Goal: Check status: Check status

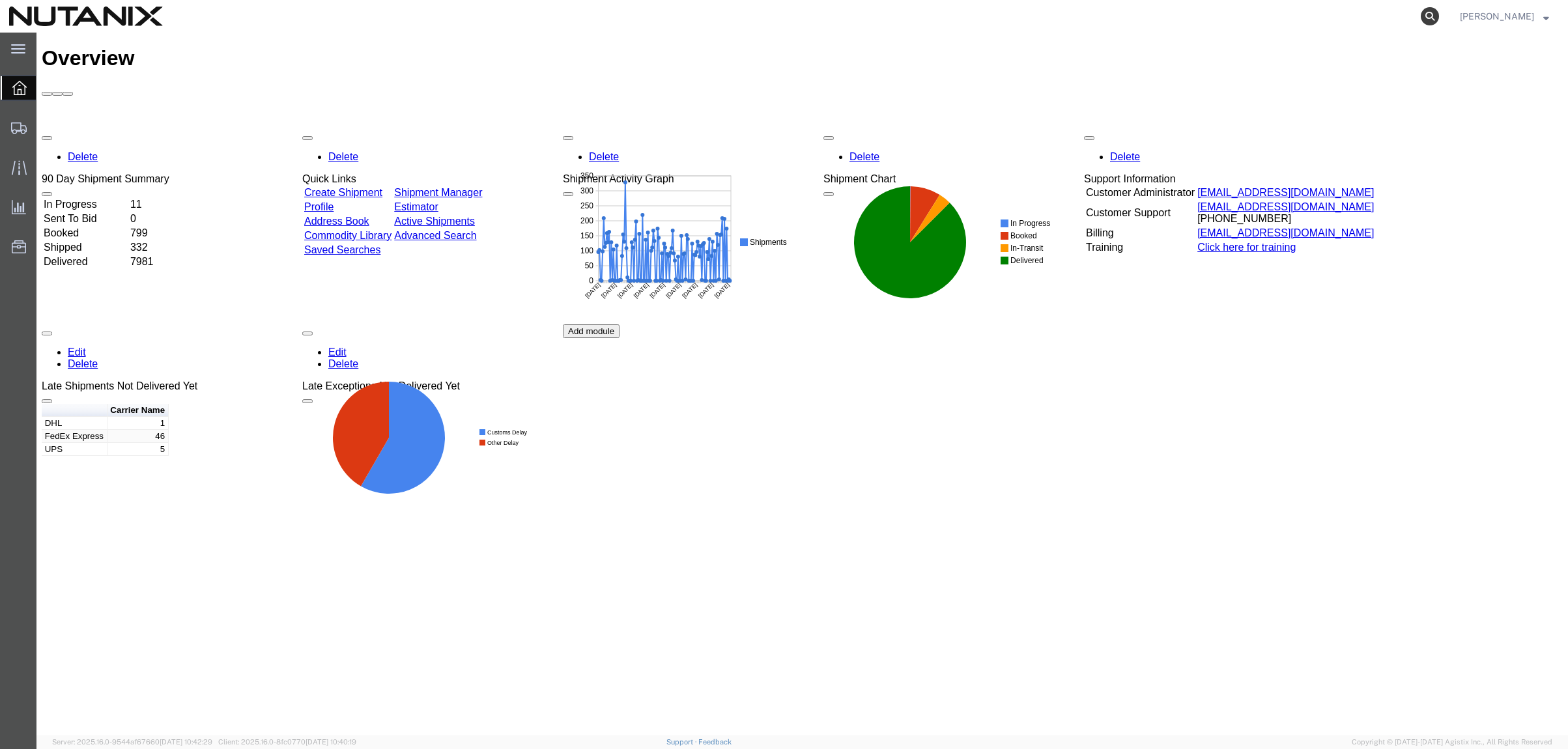
click at [1424, 16] on icon at bounding box center [1430, 16] width 19 height 19
click at [1205, 14] on input "search" at bounding box center [1223, 16] width 396 height 31
paste input "391849602737"
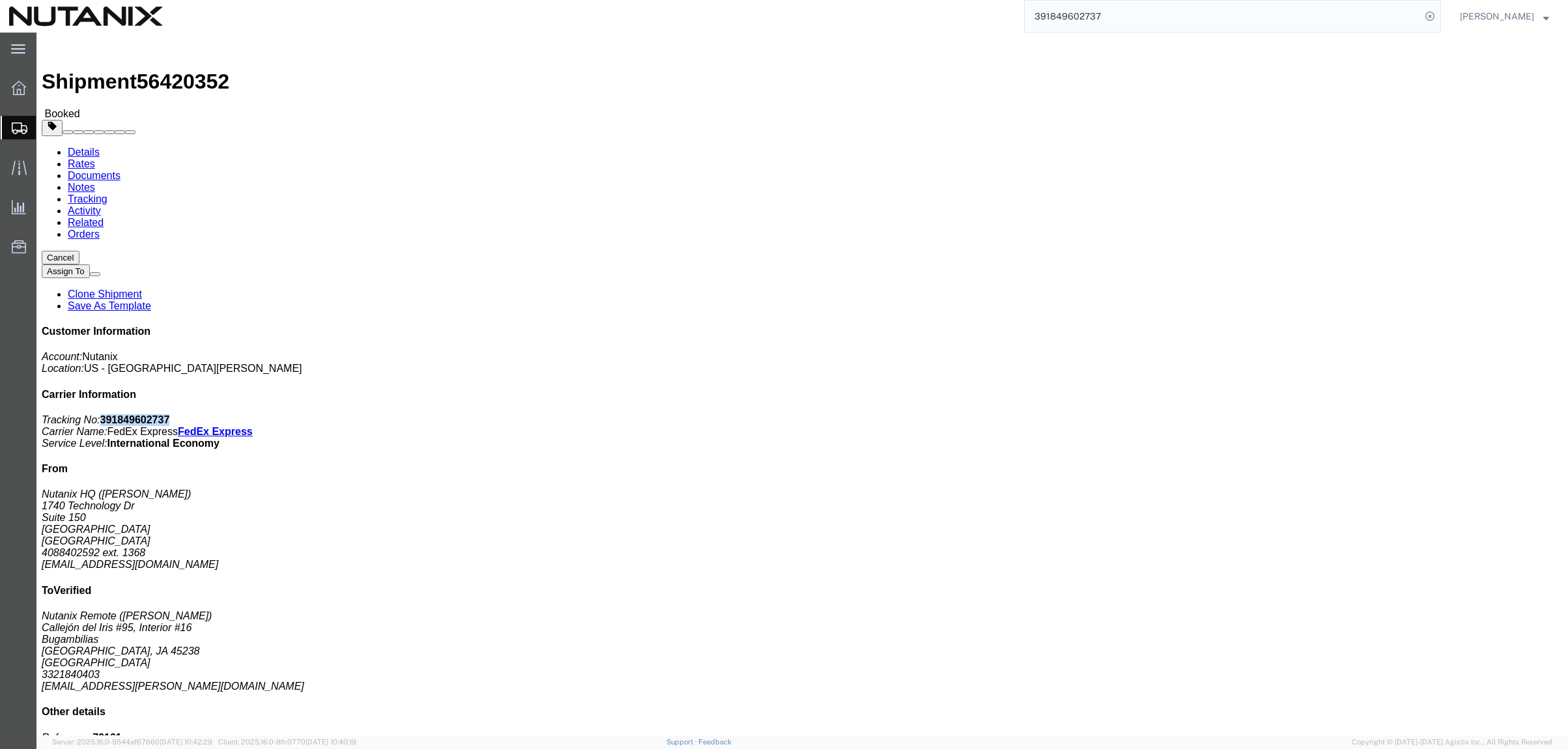
drag, startPoint x: 1400, startPoint y: 167, endPoint x: 1342, endPoint y: 171, distance: 58.1
click b "391849602737"
copy b "391849602737"
click link "Documents"
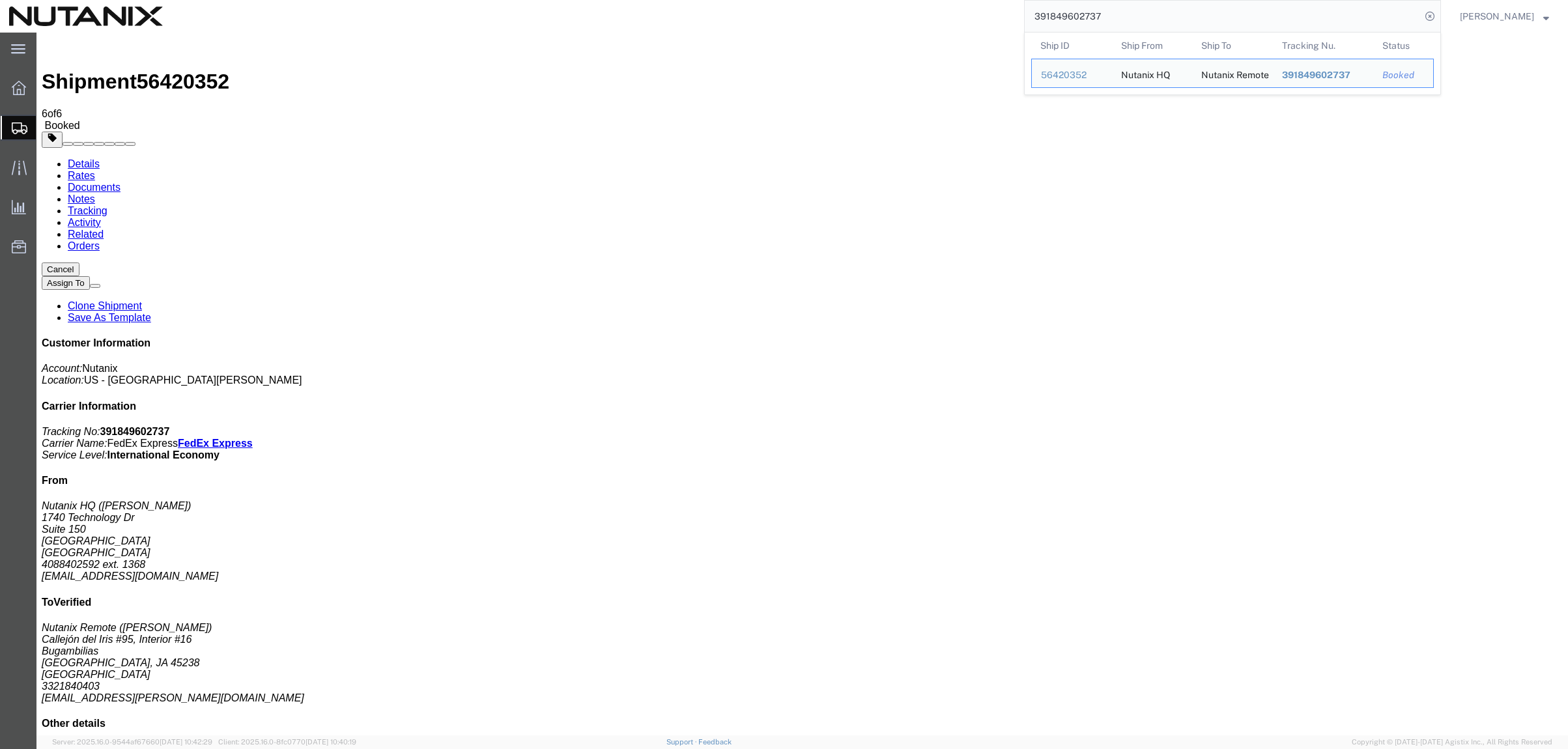
drag, startPoint x: 1126, startPoint y: 11, endPoint x: 964, endPoint y: 17, distance: 162.1
click at [964, 17] on div "391849602737 Ship ID Ship From Ship To Tracking Nu. Status Ship ID 56420352 Shi…" at bounding box center [806, 16] width 1269 height 33
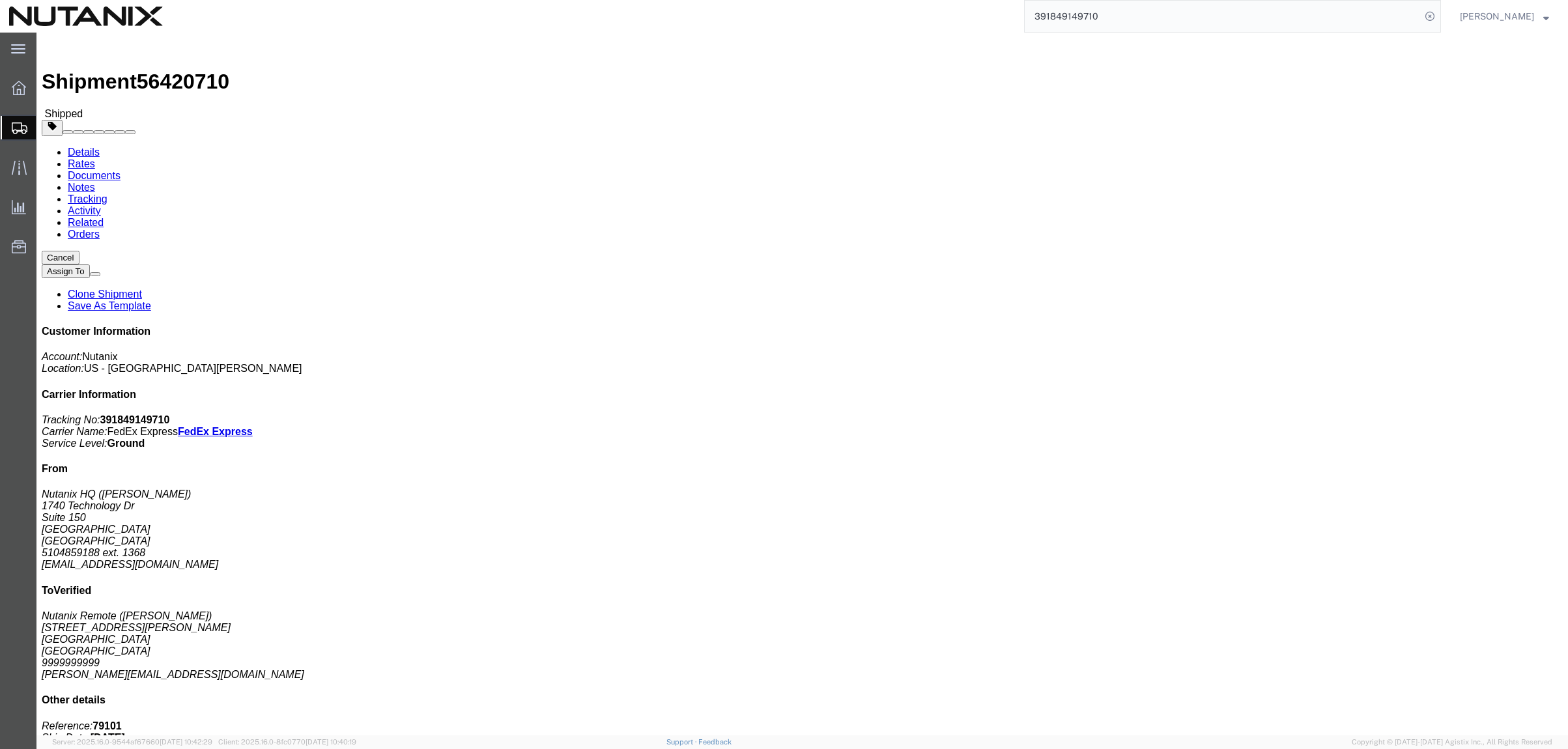
click at [1179, 19] on input "391849149710" at bounding box center [1223, 16] width 396 height 31
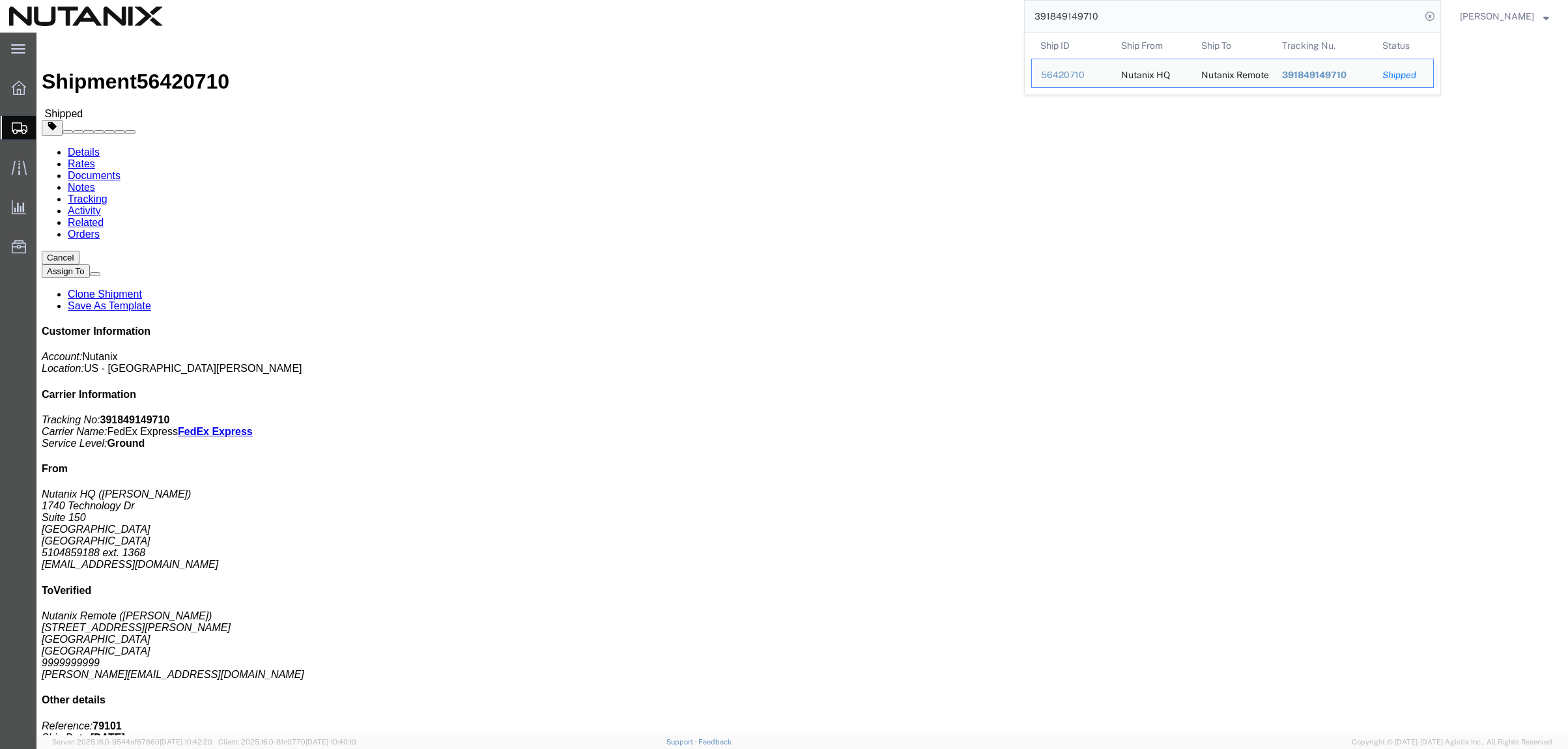
click at [1179, 19] on input "391849149710" at bounding box center [1223, 16] width 396 height 31
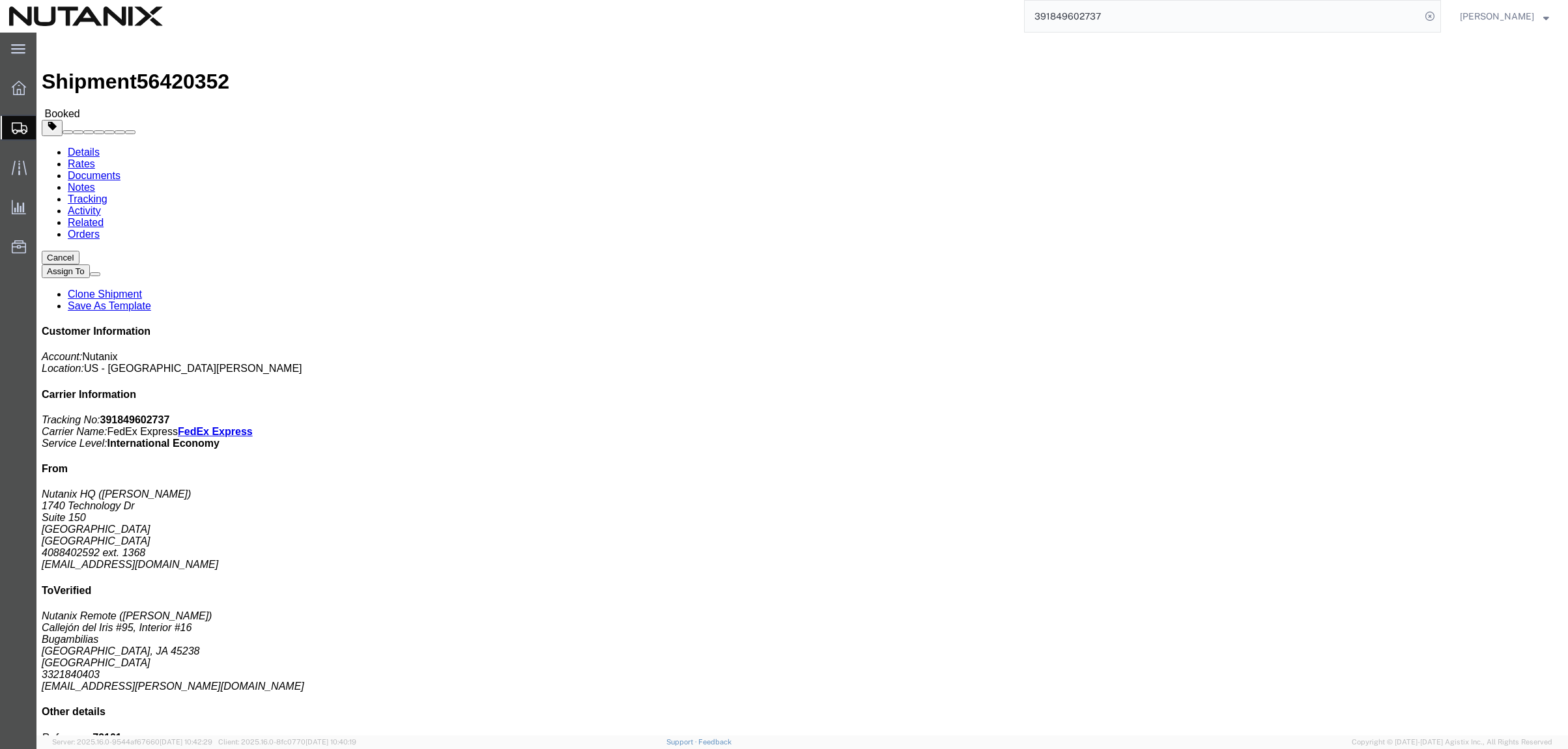
click link "Tracking"
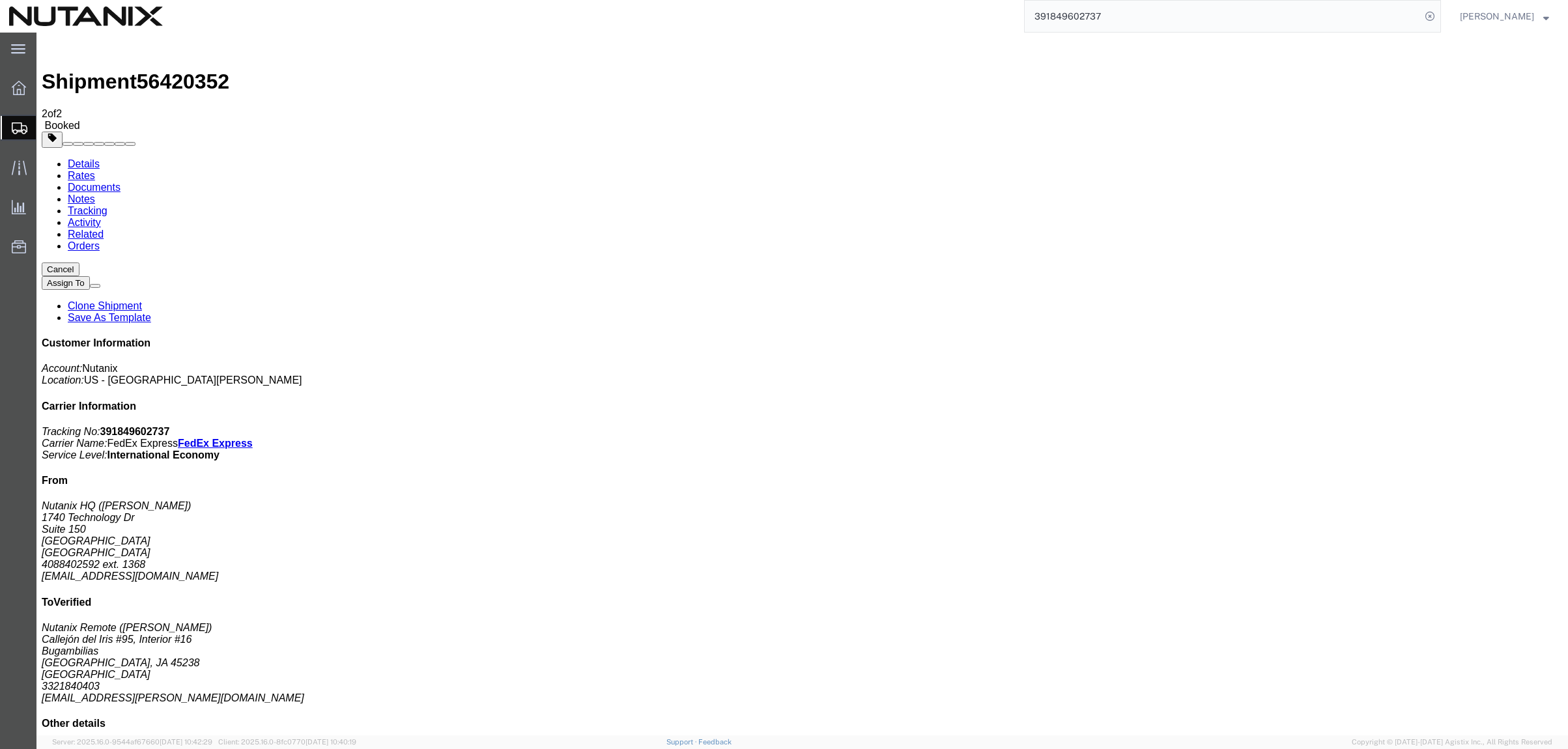
click at [1171, 18] on input "391849602737" at bounding box center [1223, 16] width 396 height 31
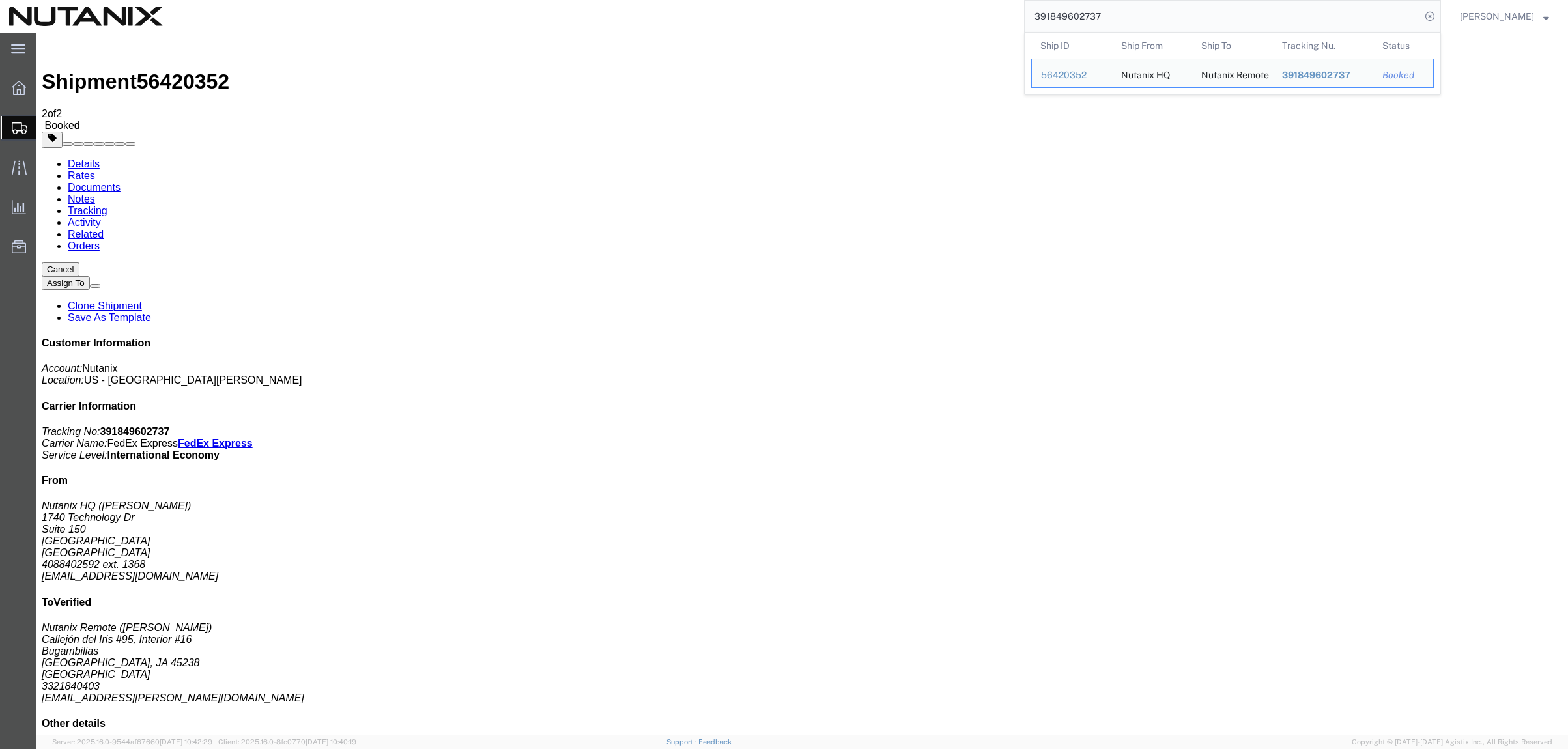
click at [87, 158] on link "Details" at bounding box center [83, 164] width 32 height 11
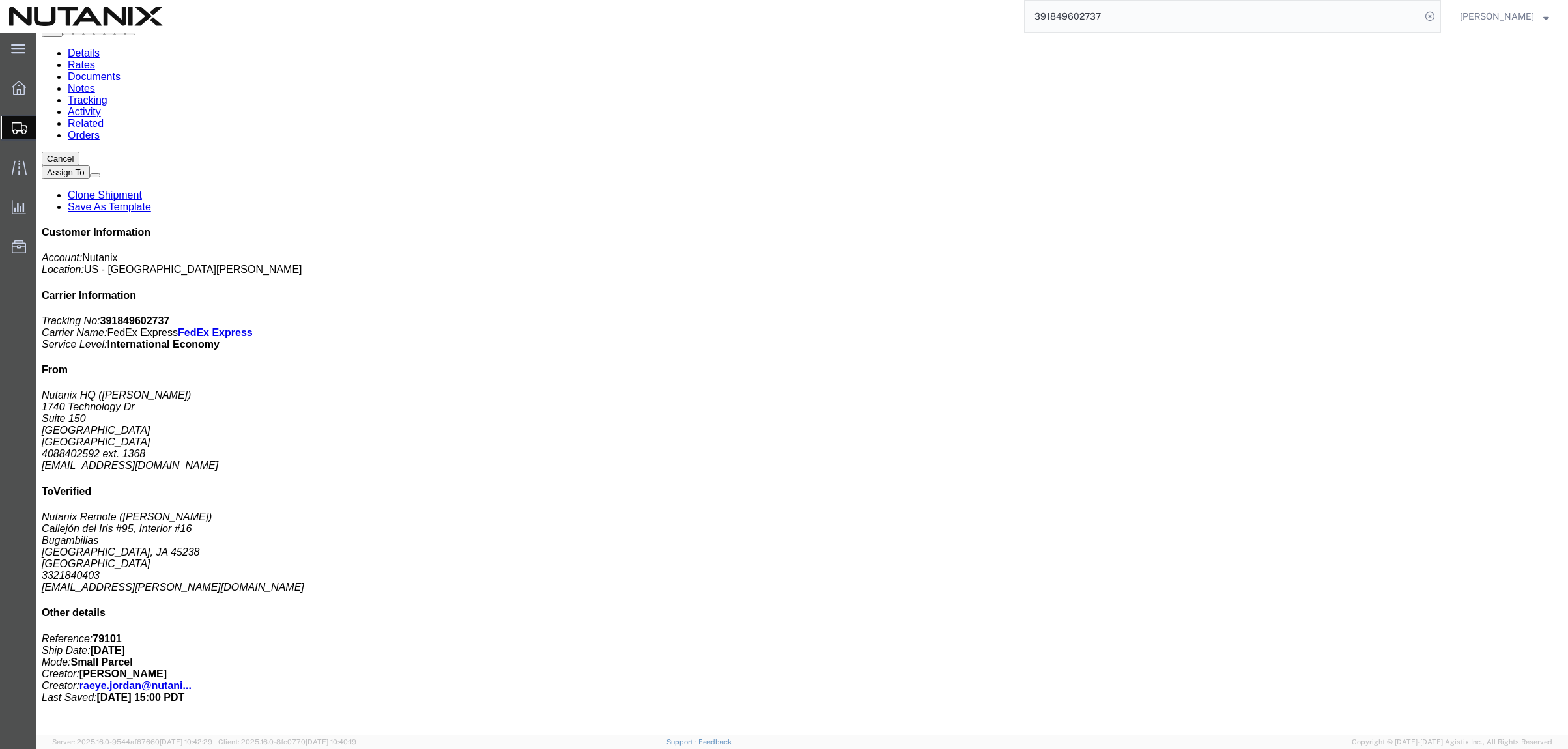
scroll to position [29, 0]
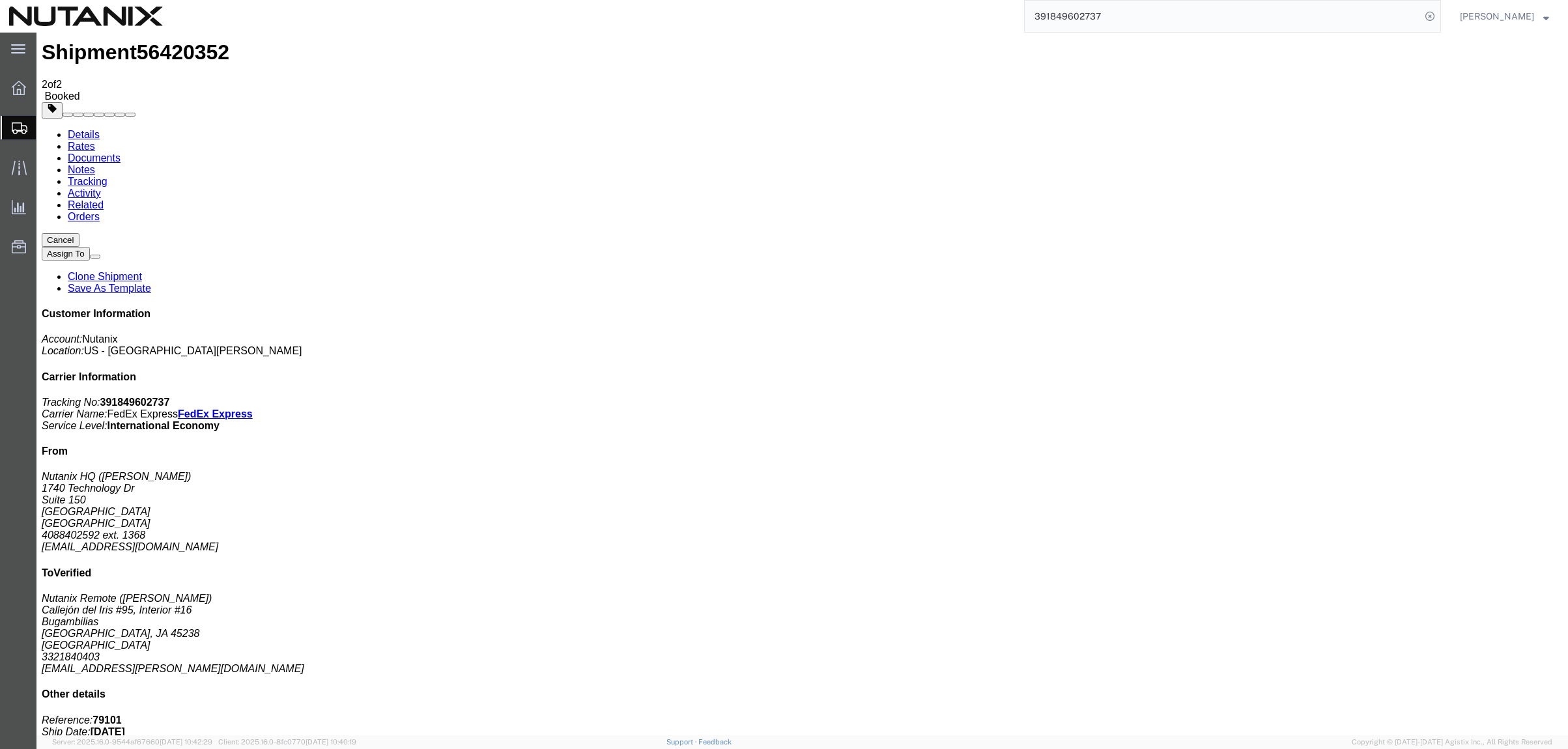
click at [1127, 9] on input "391849602737" at bounding box center [1223, 16] width 396 height 31
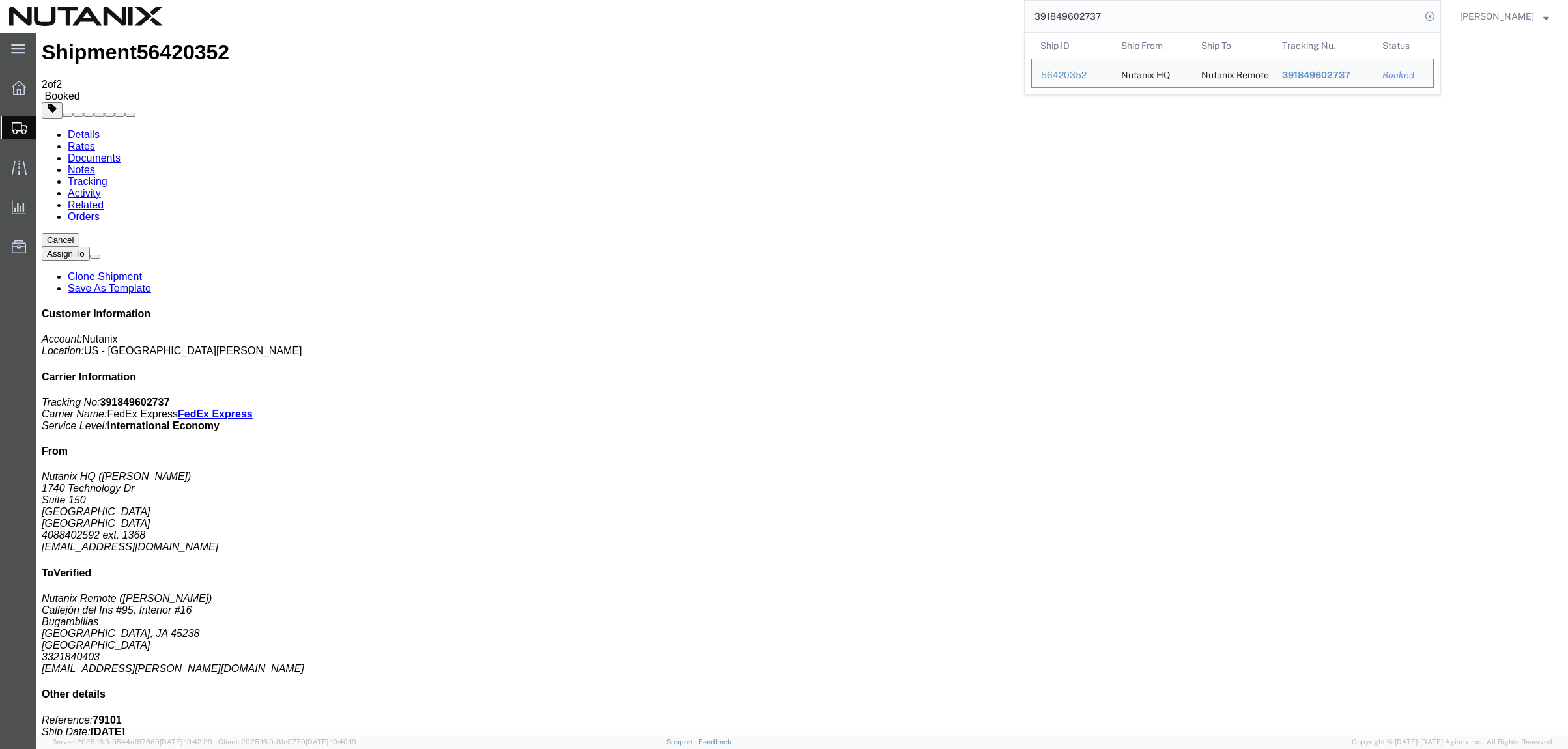
drag, startPoint x: 1127, startPoint y: 9, endPoint x: 920, endPoint y: 11, distance: 207.0
click at [920, 11] on div "391849602737 Ship ID Ship From Ship To Tracking Nu. Status Ship ID 56420352 Shi…" at bounding box center [806, 16] width 1269 height 33
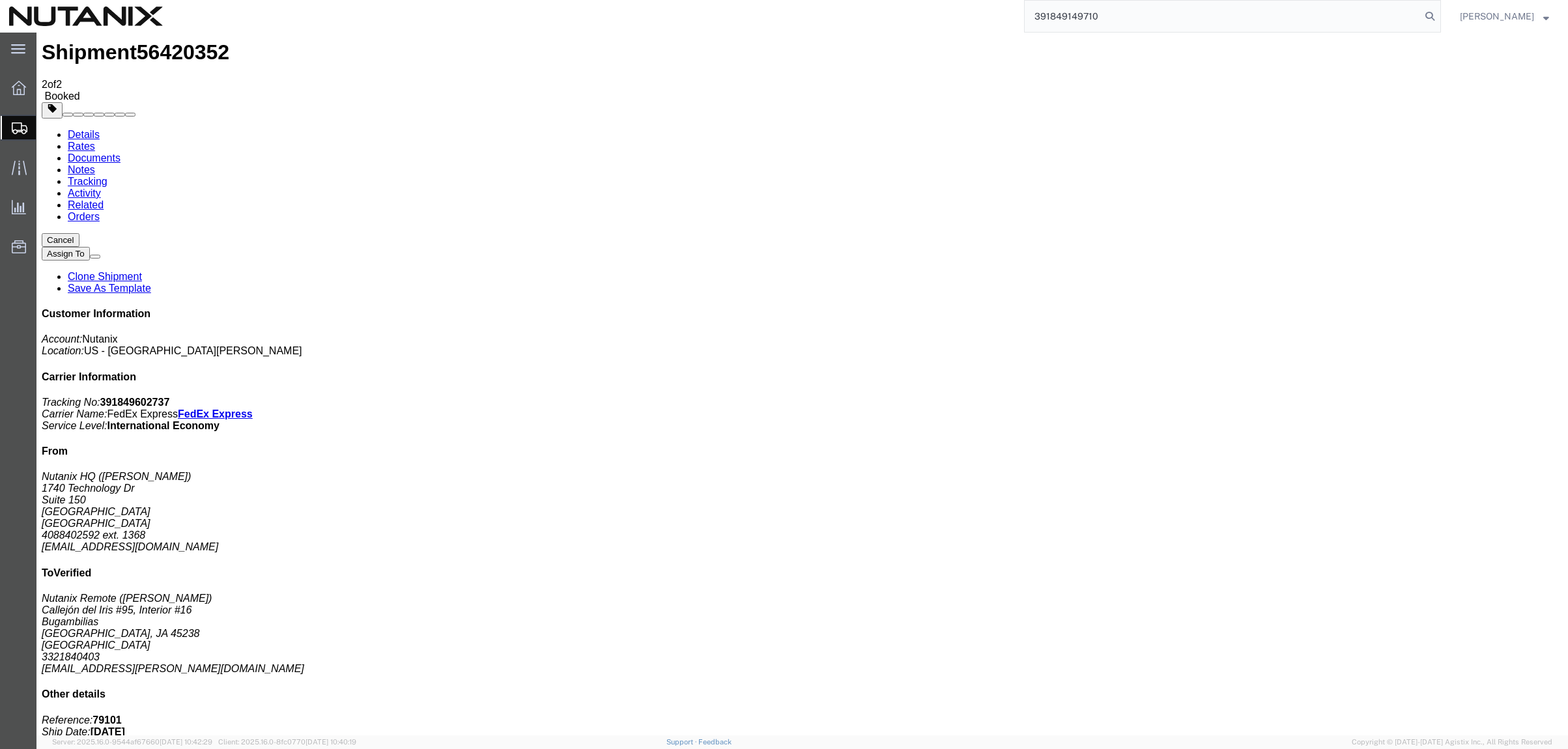
type input "391849149710"
